Goal: Communication & Community: Answer question/provide support

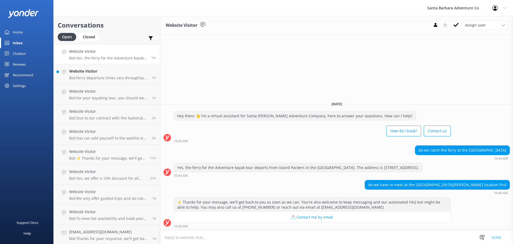
click at [294, 237] on textarea at bounding box center [336, 236] width 353 height 13
type textarea "Hey there"
click at [498, 238] on button "Send" at bounding box center [497, 236] width 20 height 13
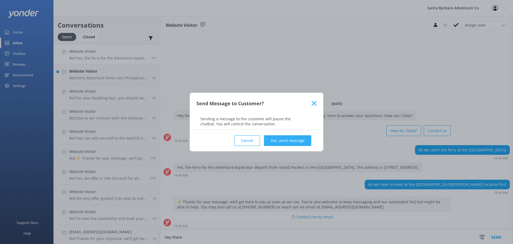
click at [295, 138] on button "Yes, send message" at bounding box center [287, 140] width 47 height 11
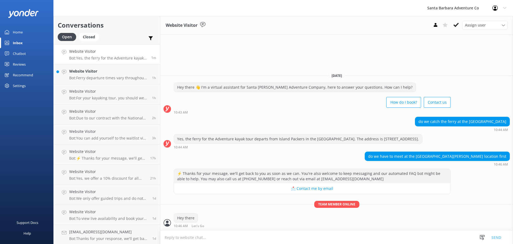
click at [211, 239] on textarea at bounding box center [336, 236] width 353 height 13
type textarea "Give me a moment to review our request"
click at [494, 237] on button "Send" at bounding box center [497, 236] width 20 height 13
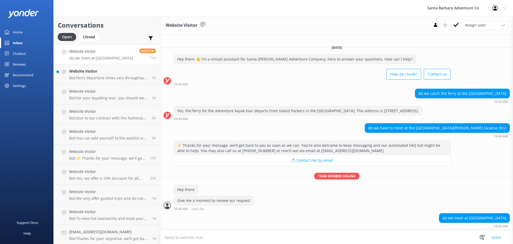
click at [288, 240] on textarea at bounding box center [336, 236] width 353 height 13
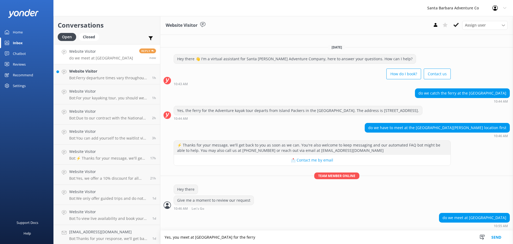
type textarea "Yes, you meet at [GEOGRAPHIC_DATA] for the ferry"
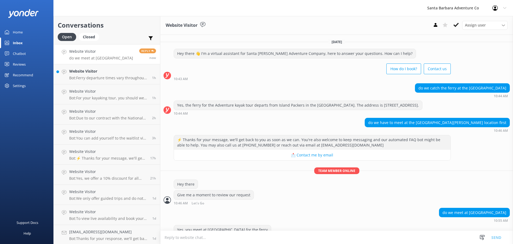
scroll to position [12, 0]
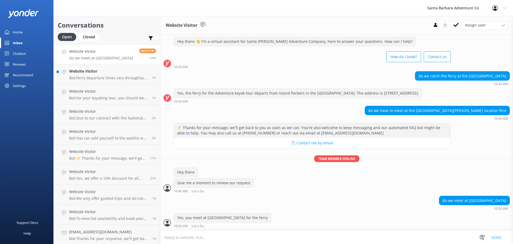
click at [290, 238] on textarea at bounding box center [336, 236] width 353 height 13
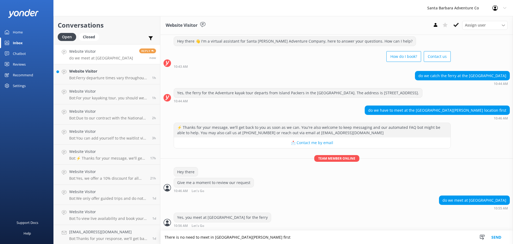
type textarea "There is no need to meet in [GEOGRAPHIC_DATA][PERSON_NAME] first"
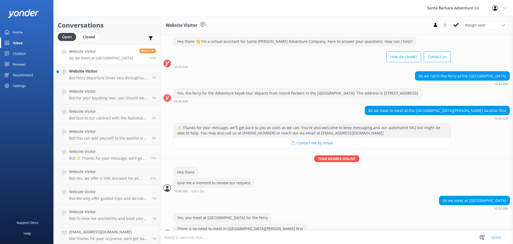
scroll to position [23, 0]
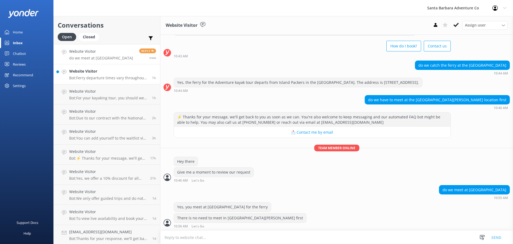
click at [91, 77] on p "Bot: Ferry departure times vary throughout the year and are generally 3:30 PM o…" at bounding box center [108, 77] width 79 height 5
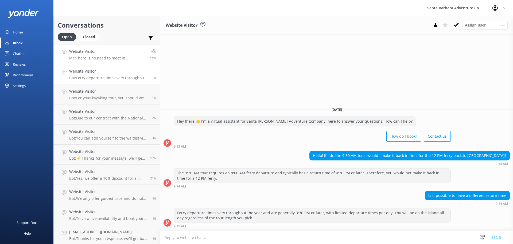
click at [84, 57] on p "Me: There is no need to meet in [GEOGRAPHIC_DATA][PERSON_NAME] first" at bounding box center [107, 58] width 76 height 5
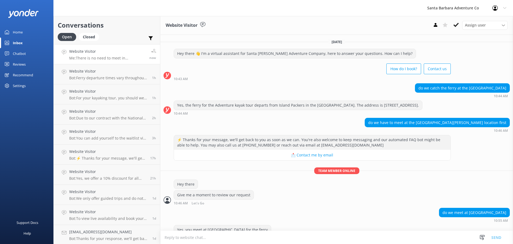
scroll to position [23, 0]
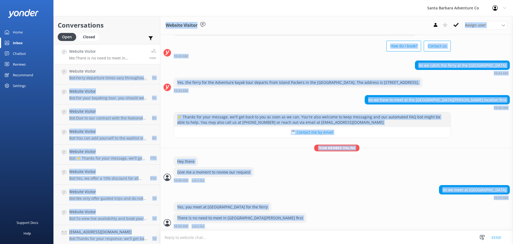
drag, startPoint x: 276, startPoint y: 227, endPoint x: 184, endPoint y: 110, distance: 148.9
click at [136, 70] on div "Conversations Open Closed Important Assigned to me Unassigned Website Visitor M…" at bounding box center [283, 130] width 460 height 228
click at [276, 197] on div "do we meet at [GEOGRAPHIC_DATA] 10:55 AM" at bounding box center [336, 192] width 353 height 15
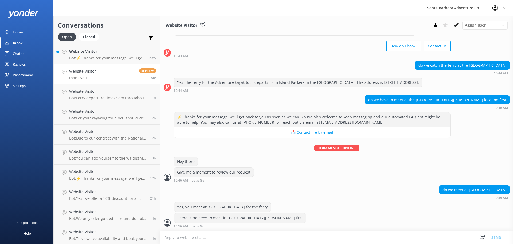
scroll to position [40, 0]
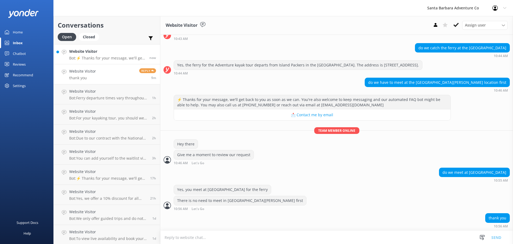
click at [100, 61] on link "Website Visitor Bot: ⚡ Thanks for your message, we'll get back to you as soon a…" at bounding box center [107, 54] width 106 height 20
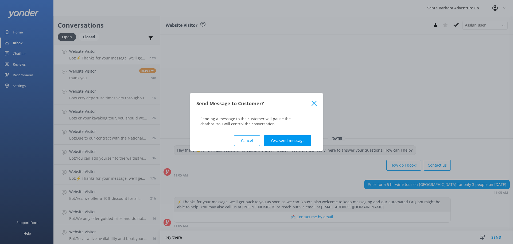
type textarea "Hey there"
drag, startPoint x: 290, startPoint y: 133, endPoint x: 290, endPoint y: 141, distance: 8.3
click at [291, 133] on div "Cancel Yes, send message" at bounding box center [257, 140] width 120 height 21
click at [290, 141] on button "Yes, send message" at bounding box center [287, 140] width 47 height 11
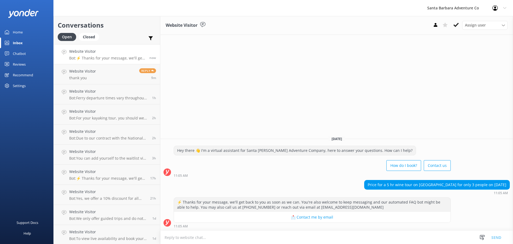
click at [214, 238] on textarea at bounding box center [336, 236] width 353 height 13
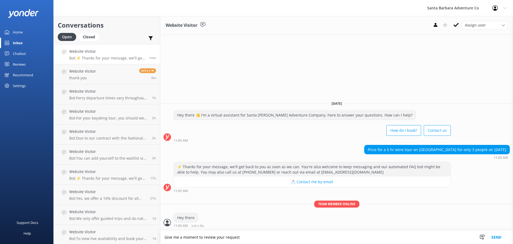
type textarea "Give me a moment to review your request"
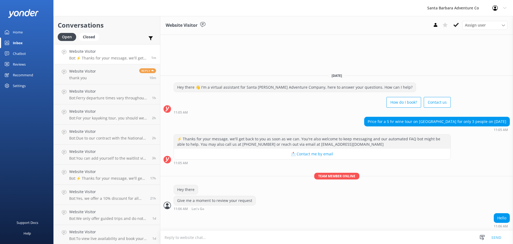
click at [214, 238] on textarea at bounding box center [336, 236] width 353 height 13
click at [218, 241] on textarea at bounding box center [336, 236] width 353 height 13
paste textarea "Hello, Thank you for reaching out regarding our wine tours! We have three wine …"
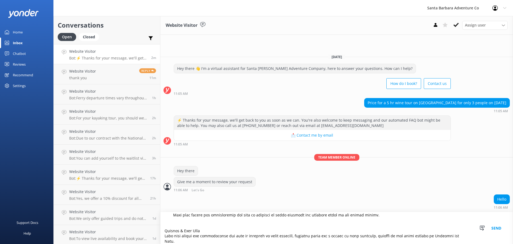
scroll to position [91, 0]
click at [206, 223] on textarea at bounding box center [336, 228] width 353 height 32
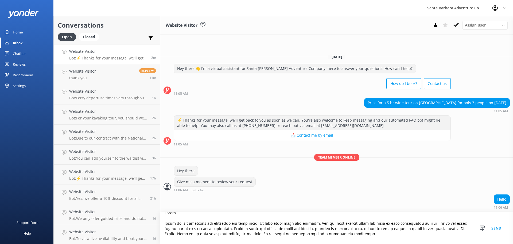
scroll to position [0, 0]
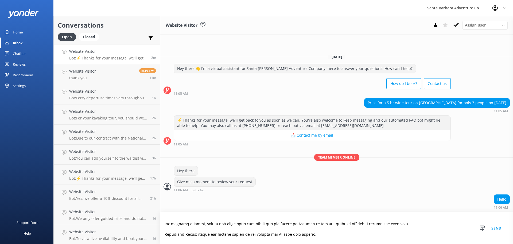
drag, startPoint x: 361, startPoint y: 236, endPoint x: 362, endPoint y: 240, distance: 3.5
click at [362, 240] on textarea at bounding box center [336, 228] width 353 height 32
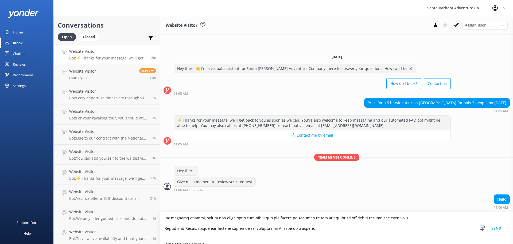
click at [334, 231] on textarea at bounding box center [336, 228] width 353 height 32
drag, startPoint x: 198, startPoint y: 218, endPoint x: 237, endPoint y: 220, distance: 38.6
click at [237, 220] on textarea at bounding box center [336, 228] width 353 height 32
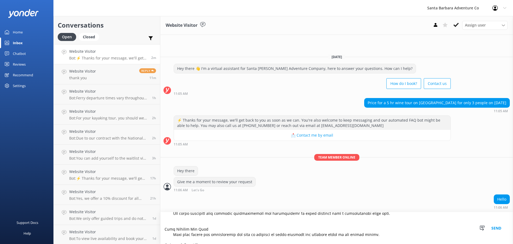
scroll to position [81, 0]
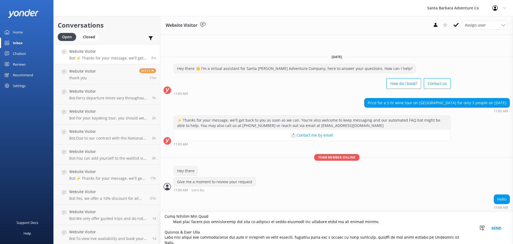
click at [460, 240] on textarea at bounding box center [336, 228] width 353 height 32
type textarea "Hello, Thank you for reaching out regarding our wine tours! We have three wine …"
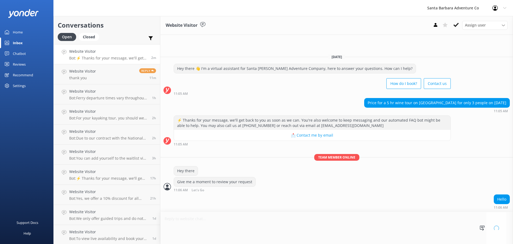
scroll to position [0, 0]
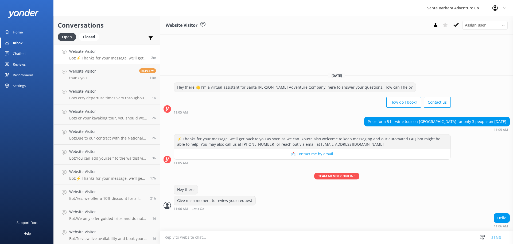
click at [228, 235] on textarea at bounding box center [336, 236] width 353 height 13
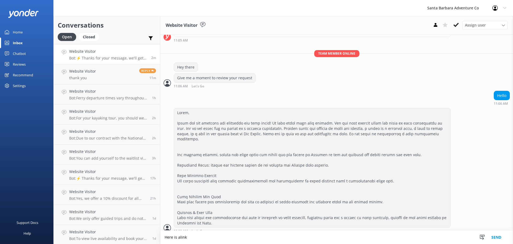
scroll to position [89, 0]
click at [274, 238] on textarea "Here is a link to each of these different tour types:" at bounding box center [336, 236] width 353 height 13
paste textarea "[URL][DOMAIN_NAME]"
type textarea "Here is a link to each of these different tour types: [URL][DOMAIN_NAME]"
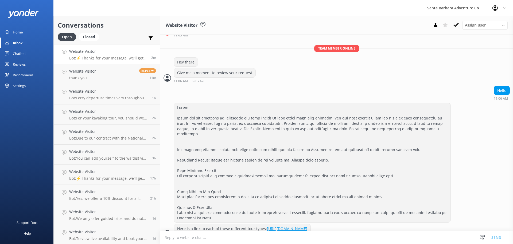
scroll to position [99, 0]
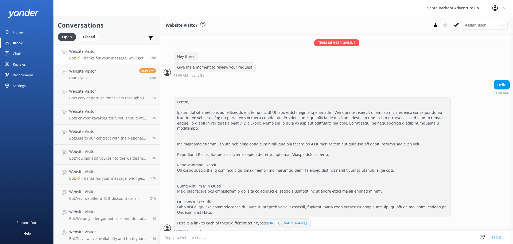
click at [224, 239] on textarea at bounding box center [336, 236] width 353 height 13
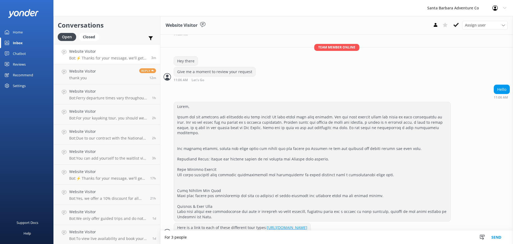
scroll to position [100, 0]
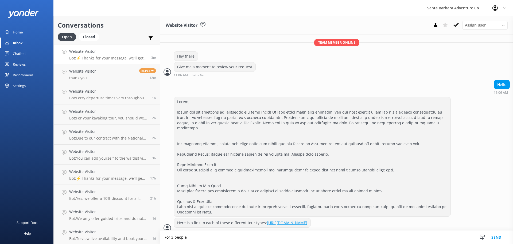
click at [269, 233] on textarea "For 3 people" at bounding box center [336, 236] width 353 height 13
type textarea "For 3 people on our Wine Country Van, it is $239 per person, coming out to $717…"
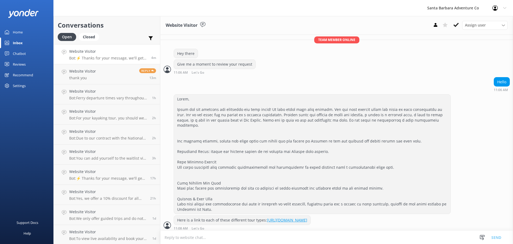
scroll to position [117, 0]
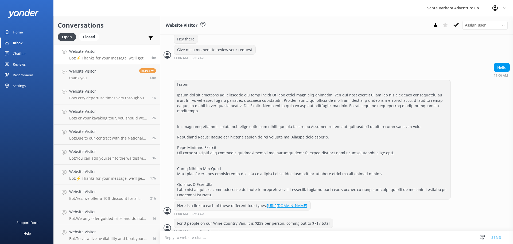
click at [253, 239] on textarea at bounding box center [336, 236] width 353 height 13
click at [92, 55] on div "Website Visitor Bot: ⚡ Thanks for your message, we'll get back to you as soon a…" at bounding box center [107, 53] width 76 height 11
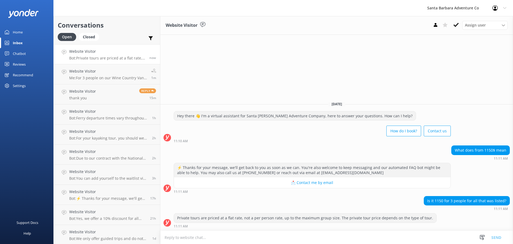
click at [303, 236] on textarea at bounding box center [336, 236] width 353 height 13
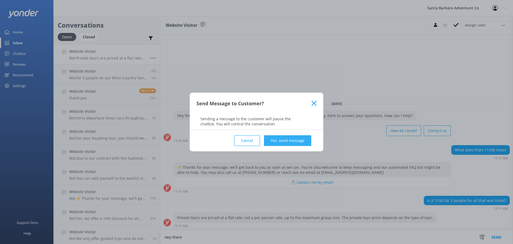
type textarea "Hey there"
click at [285, 142] on button "Yes, send message" at bounding box center [287, 140] width 47 height 11
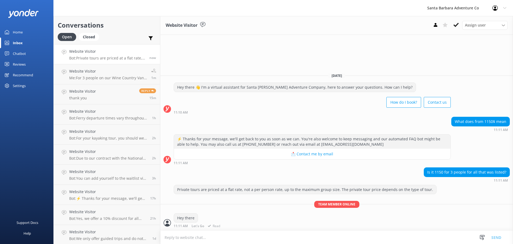
drag, startPoint x: 203, startPoint y: 238, endPoint x: 202, endPoint y: 230, distance: 7.8
click at [203, 238] on textarea at bounding box center [336, 236] width 353 height 13
type textarea "Give me a moment to review your request"
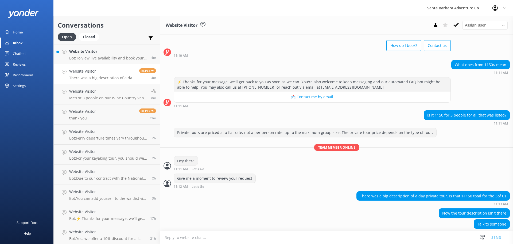
scroll to position [29, 0]
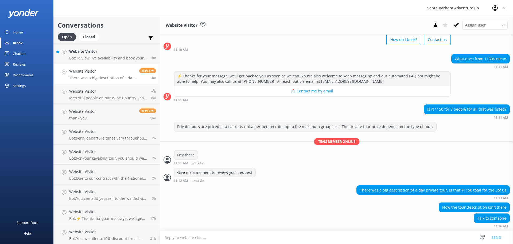
click at [252, 238] on textarea at bounding box center [336, 236] width 353 height 13
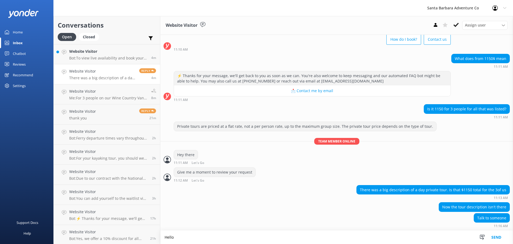
type textarea "Hello"
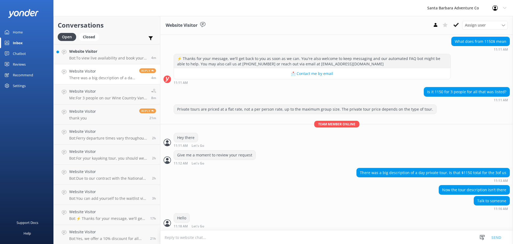
scroll to position [47, 0]
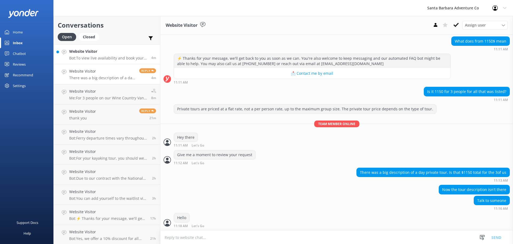
click at [79, 56] on p "Bot: To view live availability and book your Santa [PERSON_NAME] Adventure tour…" at bounding box center [108, 58] width 78 height 5
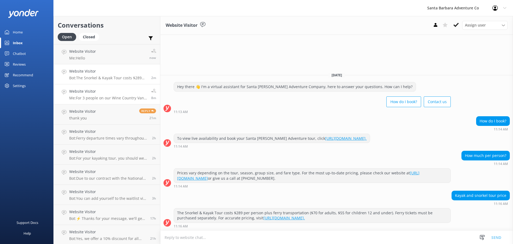
click at [89, 93] on h4 "Website Visitor" at bounding box center [108, 91] width 78 height 6
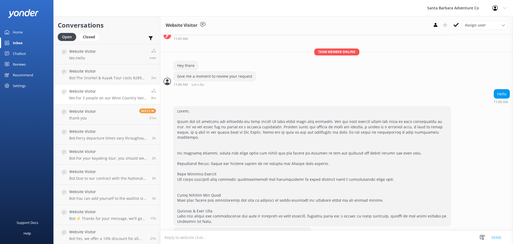
scroll to position [117, 0]
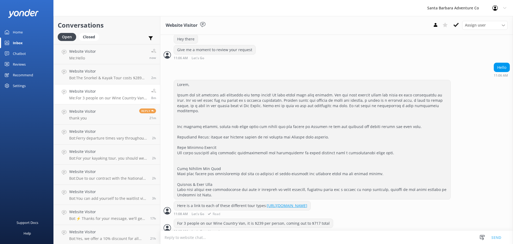
drag, startPoint x: 175, startPoint y: 94, endPoint x: 336, endPoint y: 199, distance: 192.4
click at [336, 199] on div "Here is a link to each of these different tour types: [URL][DOMAIN_NAME] 11:08 …" at bounding box center [336, 149] width 353 height 138
copy div "Thank you for reaching out regarding our wine tours! We have three wine tour op…"
click at [90, 76] on p "Bot: The Snorkel & Kayak Tour costs $289 per person plus ferry transportation (…" at bounding box center [108, 77] width 78 height 5
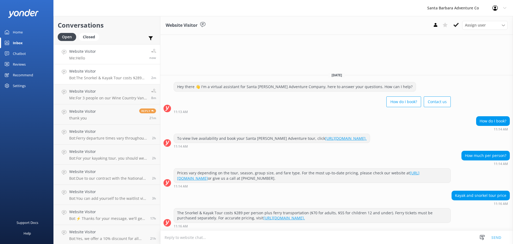
click at [88, 63] on link "Website Visitor Me: Hello now" at bounding box center [107, 54] width 106 height 20
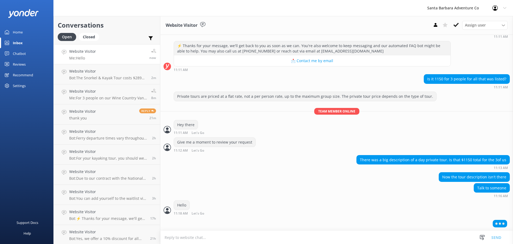
click at [219, 237] on textarea at bounding box center [336, 236] width 353 height 13
type textarea "Here is that description again"
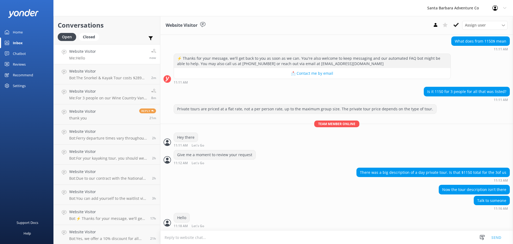
scroll to position [58, 0]
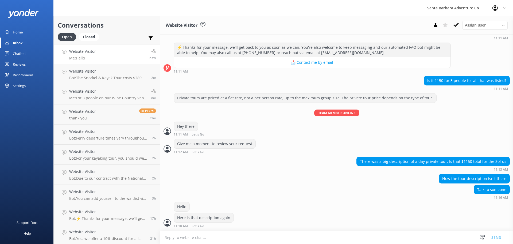
click at [220, 233] on textarea at bounding box center [336, 236] width 353 height 13
paste textarea "Thank you for reaching out regarding our wine tours! We have three wine tour op…"
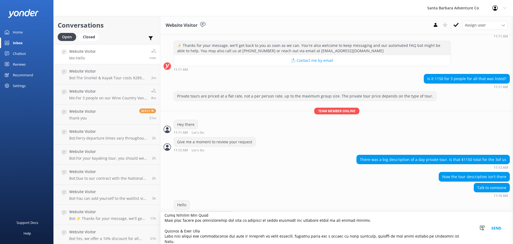
scroll to position [76, 0]
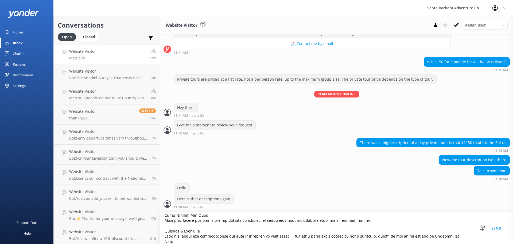
type textarea "Thank you for reaching out regarding our wine tours! We have three wine tour op…"
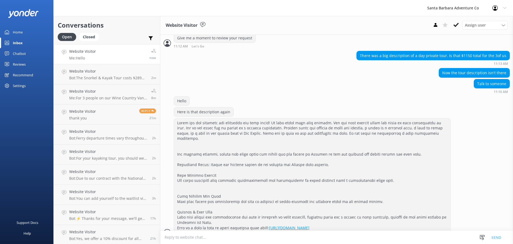
scroll to position [168, 0]
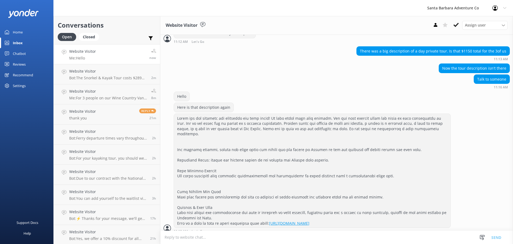
click at [210, 239] on textarea at bounding box center [336, 236] width 353 height 13
click at [230, 172] on div "[URL][DOMAIN_NAME]" at bounding box center [312, 171] width 277 height 114
click at [210, 236] on textarea at bounding box center [336, 236] width 353 height 13
click at [200, 233] on textarea at bounding box center [336, 236] width 353 height 13
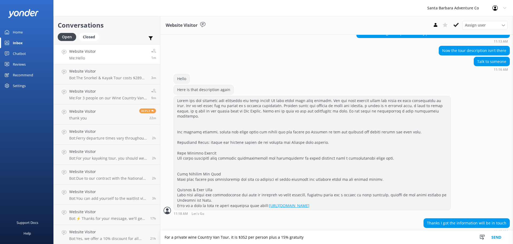
type textarea "For a private wine Country Van Tour, it is $352 per person plus a 15% gratuity"
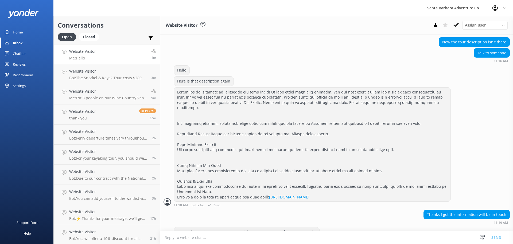
scroll to position [203, 0]
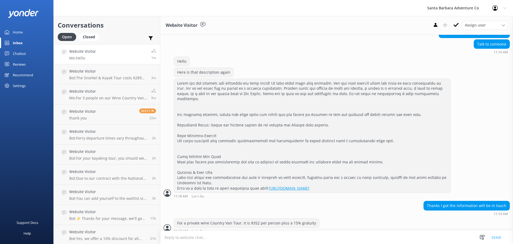
click at [311, 233] on textarea at bounding box center [336, 236] width 353 height 13
click at [323, 218] on div "For a private wine Country Van Tour, it is $352 per person plus a 15% gratuity …" at bounding box center [336, 225] width 353 height 15
click at [244, 234] on textarea at bounding box center [336, 236] width 353 height 13
type textarea "Thank you for reaching out!"
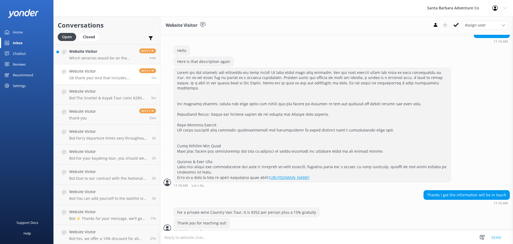
scroll to position [231, 0]
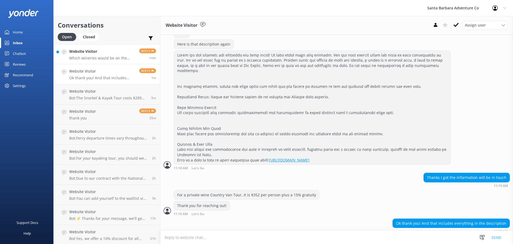
click at [104, 52] on h4 "Website Visitor" at bounding box center [102, 51] width 66 height 6
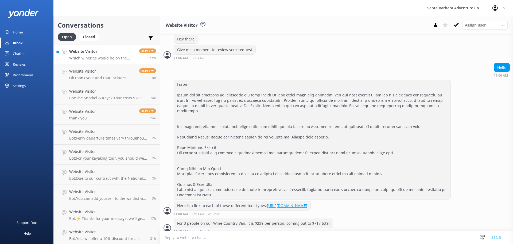
scroll to position [134, 0]
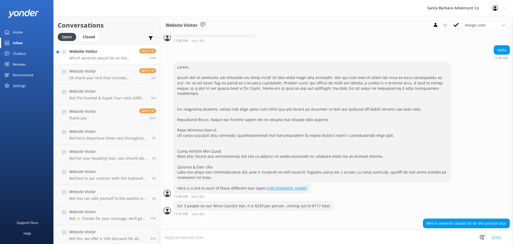
click at [348, 231] on textarea at bounding box center [336, 236] width 353 height 13
paste textarea "Here is the breakdown on our winery options for the Santa Ynez Wine Country Tou…"
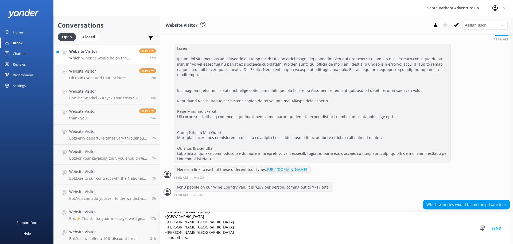
scroll to position [65, 0]
type textarea "Here is the breakdown on our winery options for the Santa Ynez Wine Country Tou…"
click at [494, 226] on button "Send" at bounding box center [497, 228] width 20 height 32
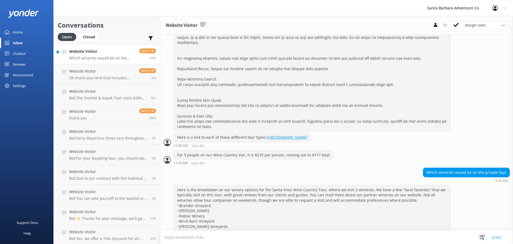
scroll to position [225, 0]
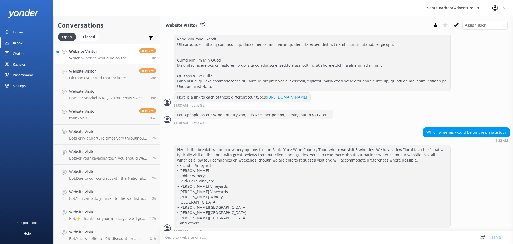
click at [231, 235] on textarea at bounding box center [336, 236] width 353 height 13
paste textarea "Options will vary based on availability, as well. If you’re interested in a win…"
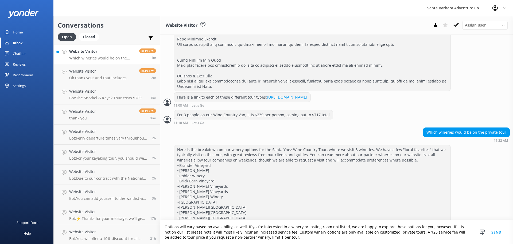
scroll to position [236, 0]
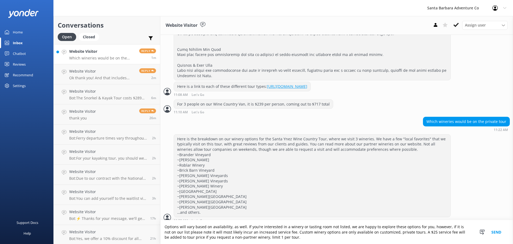
type textarea "Options will vary based on availability, as well. If you’re interested in a win…"
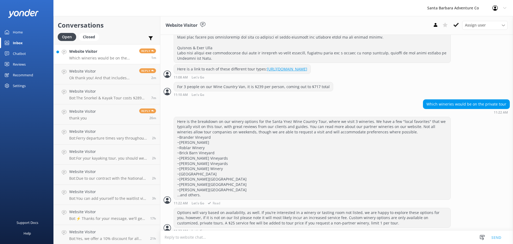
scroll to position [270, 0]
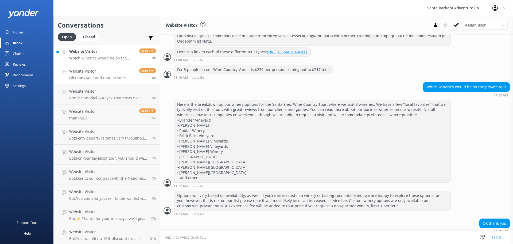
click at [97, 69] on h4 "Website Visitor" at bounding box center [102, 71] width 66 height 6
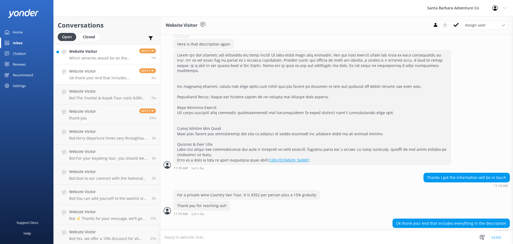
click at [94, 55] on div "Website Visitor Which wineries would be on the private tour" at bounding box center [102, 53] width 66 height 11
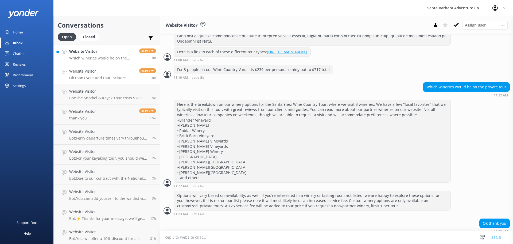
click at [110, 84] on link "Website Visitor Ok thank you! And that includes everything in the description R…" at bounding box center [107, 74] width 106 height 20
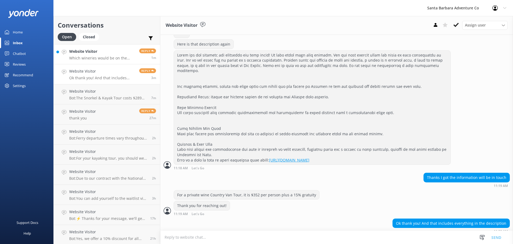
click at [93, 56] on p "Which wineries would be on the private tour" at bounding box center [102, 58] width 66 height 5
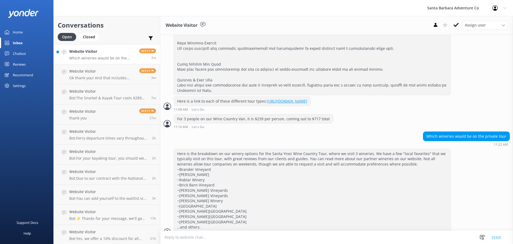
scroll to position [270, 0]
